Goal: Transaction & Acquisition: Purchase product/service

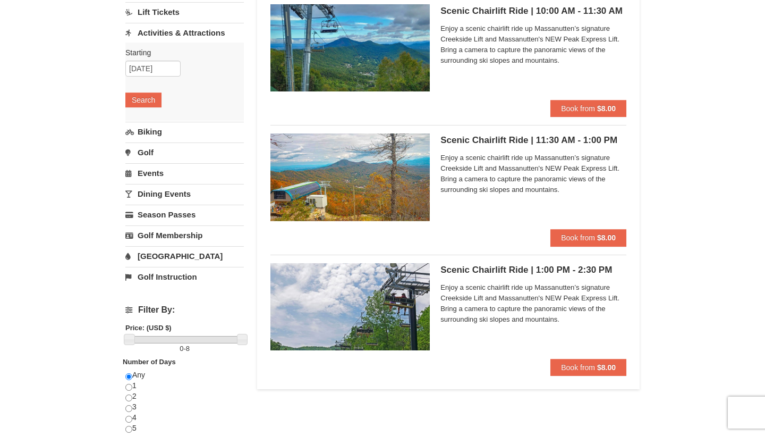
scroll to position [113, 0]
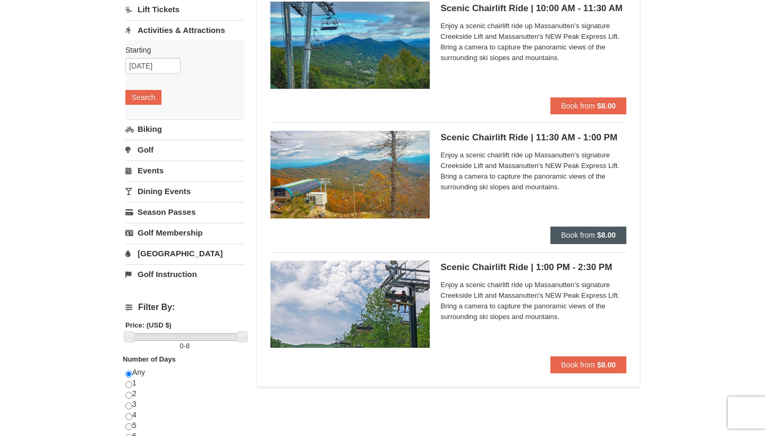
click at [608, 232] on strong "$8.00" at bounding box center [606, 235] width 19 height 9
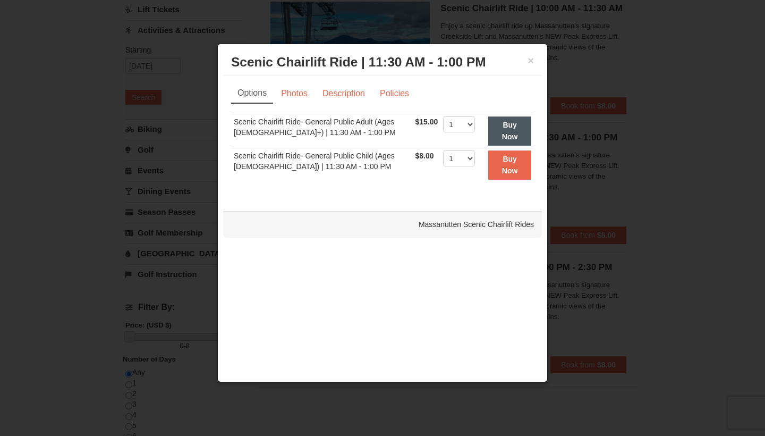
click at [513, 131] on button "Buy Now" at bounding box center [510, 130] width 43 height 29
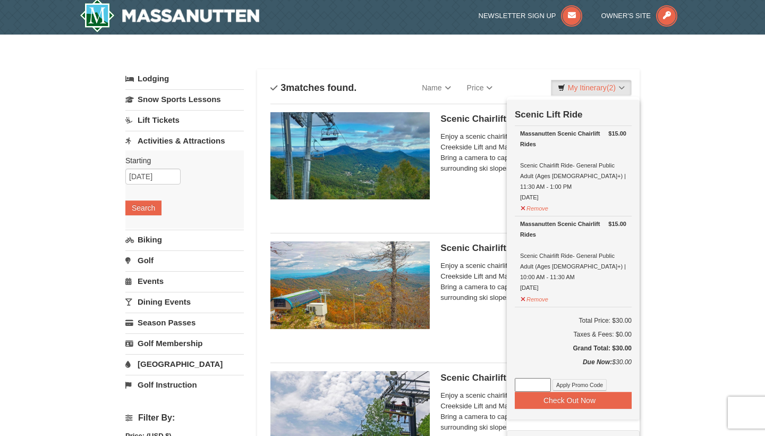
scroll to position [3, 0]
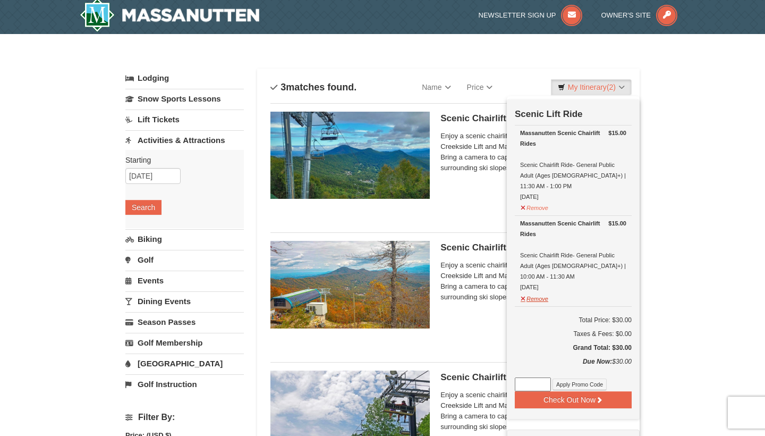
click at [526, 291] on button "Remove" at bounding box center [534, 297] width 29 height 13
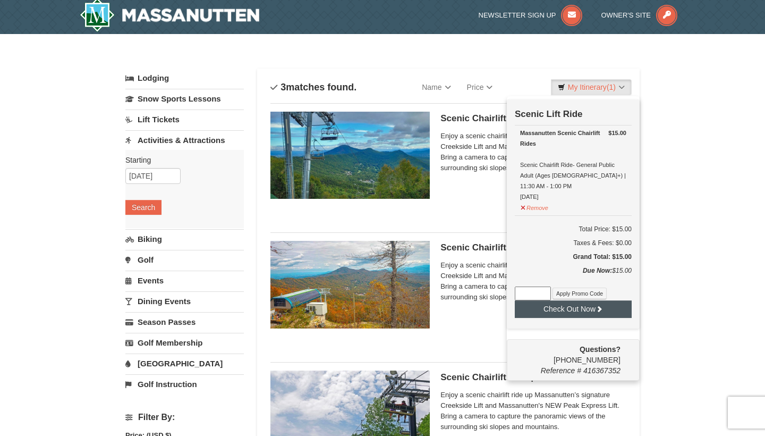
click at [563, 304] on button "Check Out Now" at bounding box center [573, 308] width 117 height 17
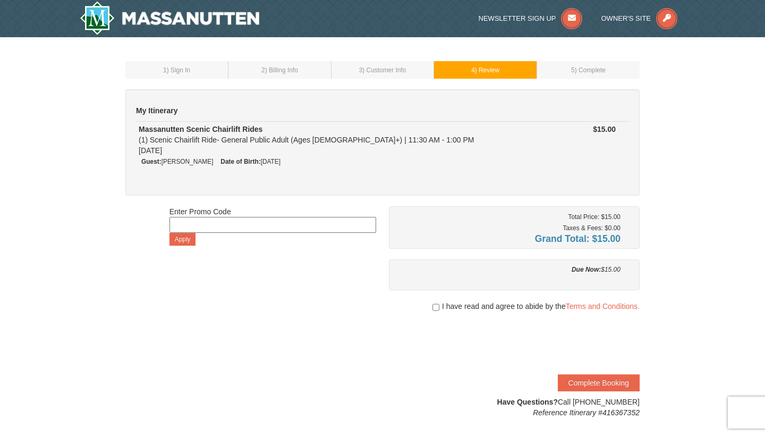
click at [442, 306] on span "I have read and agree to abide by the Terms and Conditions." at bounding box center [541, 306] width 198 height 11
click at [436, 306] on input "checkbox" at bounding box center [436, 307] width 7 height 9
checkbox input "true"
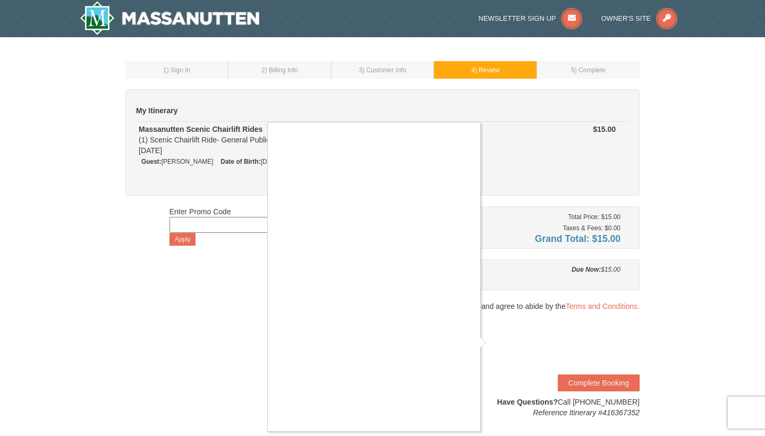
click at [457, 435] on div at bounding box center [382, 218] width 765 height 436
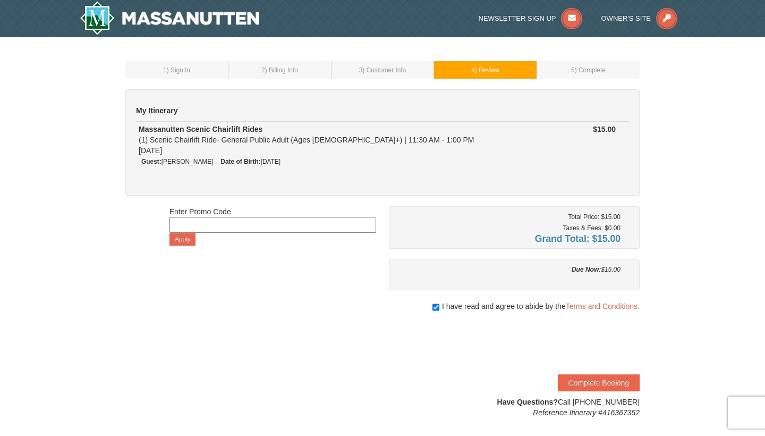
click at [456, 424] on div "1 ) Sign In 2 ) Billing Info 3 ) Customer Info ) Review ) Complete ×" at bounding box center [383, 239] width 536 height 383
click at [587, 380] on button "Complete Booking" at bounding box center [599, 382] width 82 height 17
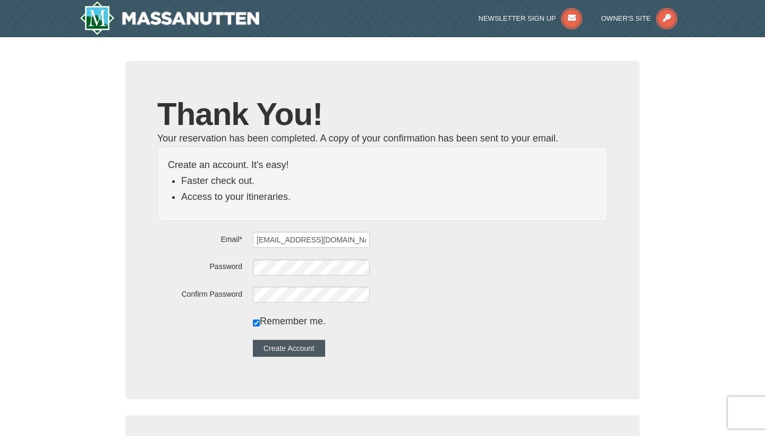
click at [308, 347] on button "Create Account" at bounding box center [289, 348] width 72 height 17
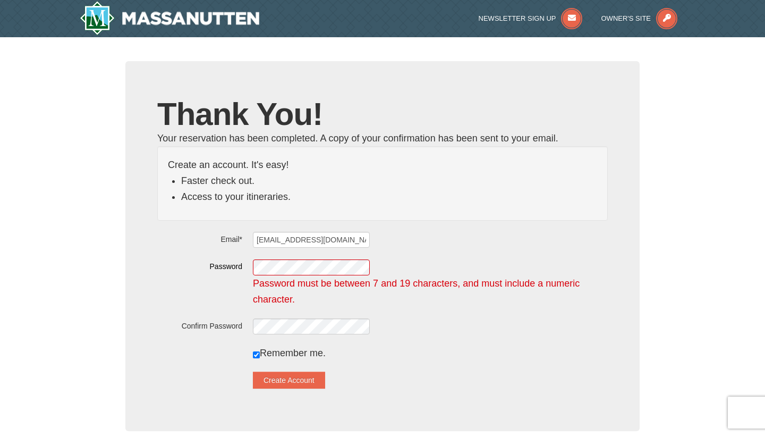
click at [348, 334] on form "Email* [EMAIL_ADDRESS][DOMAIN_NAME] Password Password must be between 7 and 19 …" at bounding box center [382, 309] width 451 height 157
click at [313, 386] on button "Create Account" at bounding box center [289, 380] width 72 height 17
